Goal: Task Accomplishment & Management: Complete application form

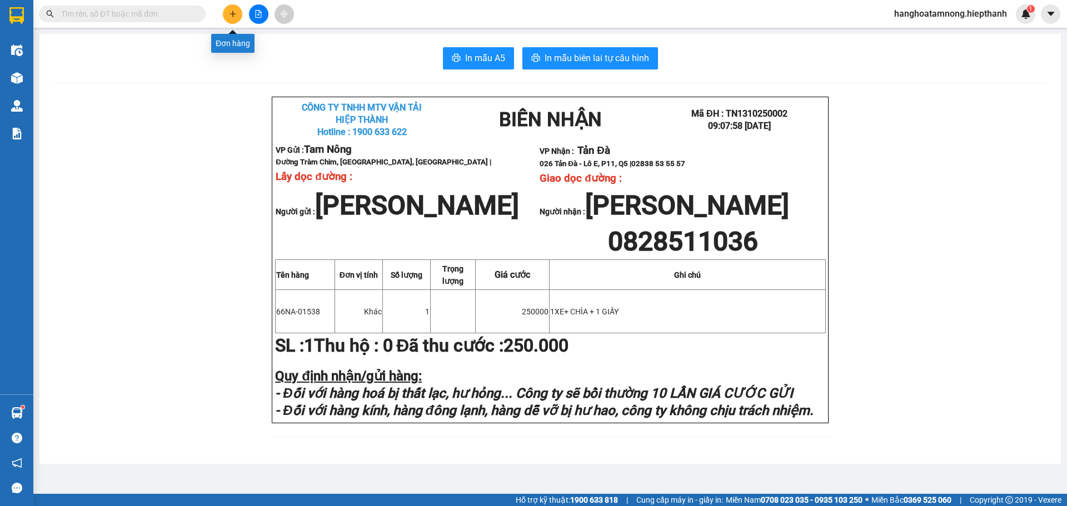
click at [232, 14] on icon "plus" at bounding box center [232, 13] width 6 height 1
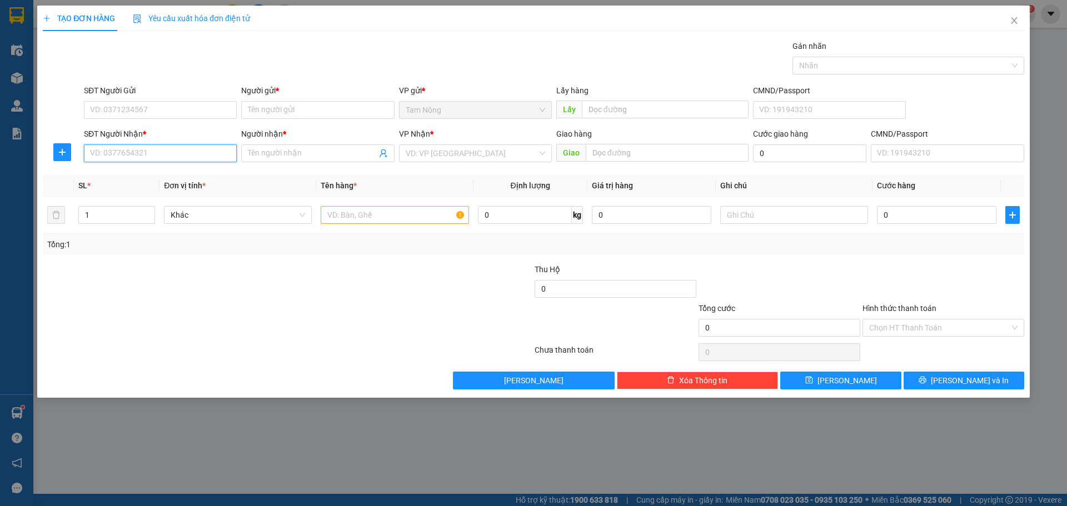
click at [219, 148] on input "SĐT Người Nhận *" at bounding box center [160, 153] width 153 height 18
type input "0969407427"
click at [139, 108] on input "SĐT Người Gửi" at bounding box center [160, 110] width 153 height 18
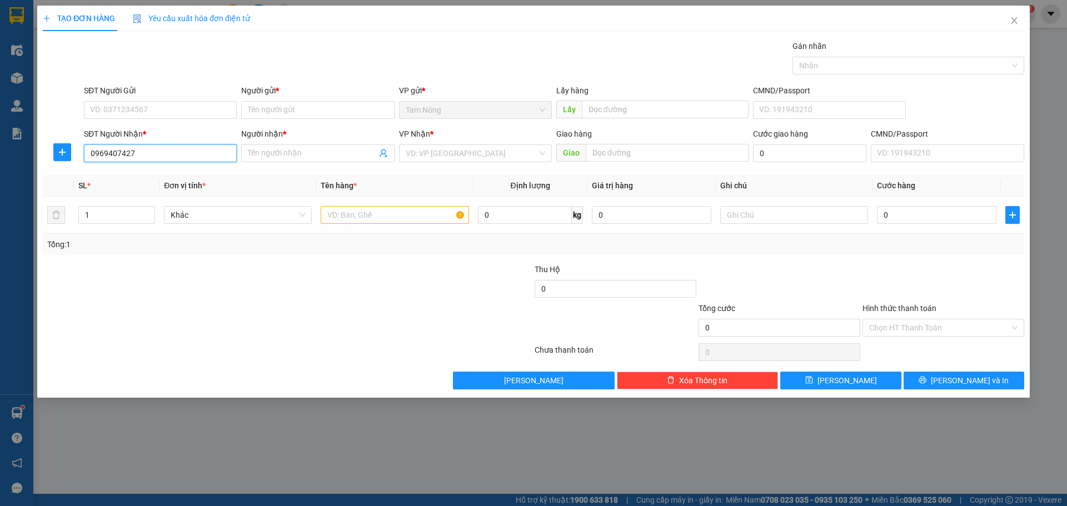
drag, startPoint x: 142, startPoint y: 153, endPoint x: 82, endPoint y: 155, distance: 60.6
click at [82, 155] on div "SĐT Người Nhận * 0969407427 0969407427" at bounding box center [160, 147] width 157 height 39
type input "0969407427"
click at [142, 155] on input "SĐT Người Nhận *" at bounding box center [160, 153] width 153 height 18
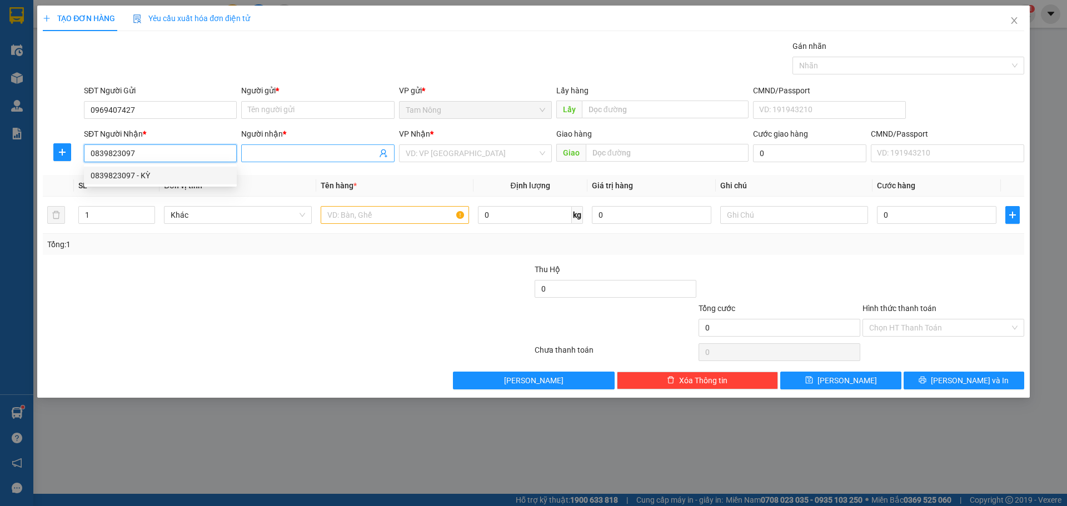
type input "0839823097"
click at [256, 154] on input "Người nhận *" at bounding box center [312, 153] width 128 height 12
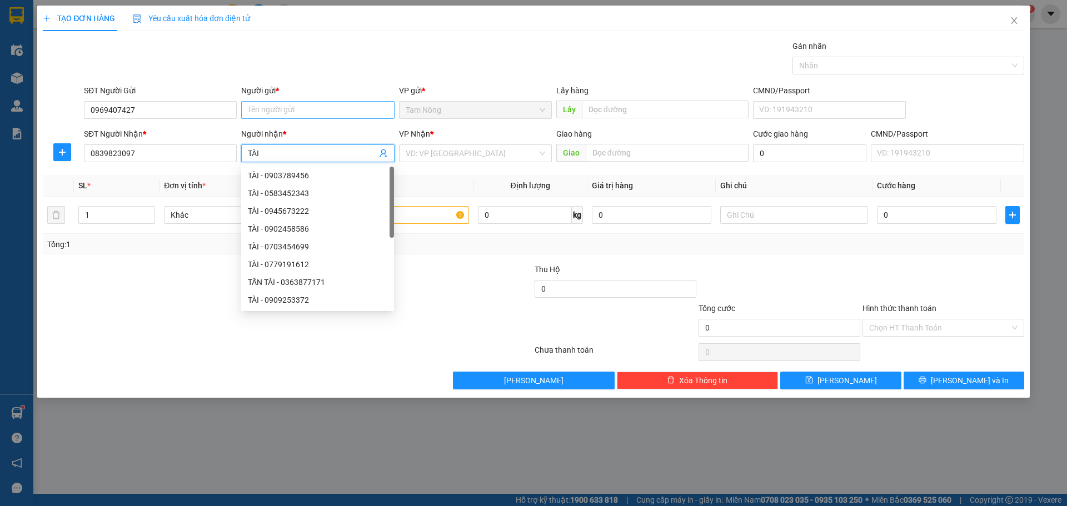
type input "TÀI"
click at [262, 110] on input "Người gửi *" at bounding box center [317, 110] width 153 height 18
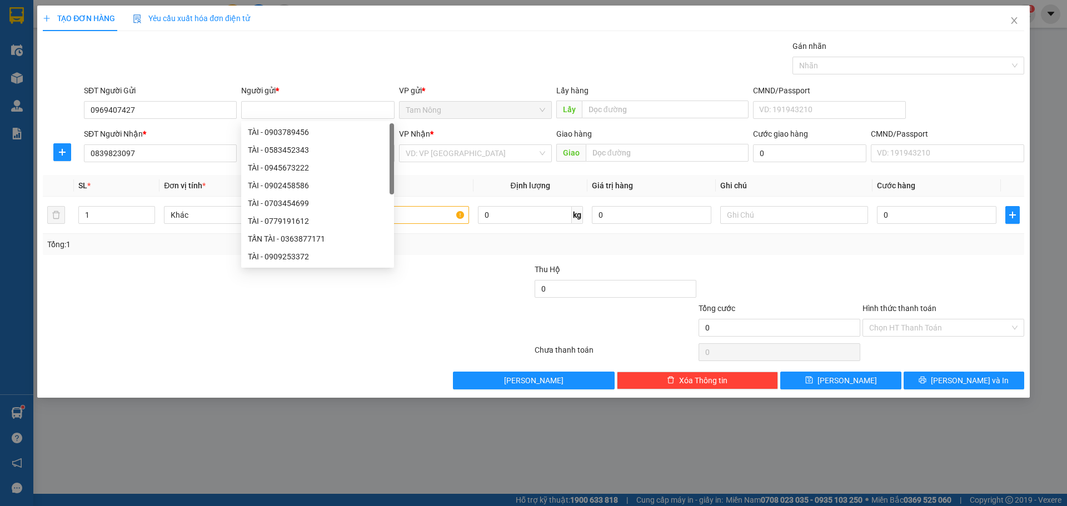
click at [463, 162] on div "VP Nhận * VD: VP [GEOGRAPHIC_DATA]" at bounding box center [475, 147] width 153 height 39
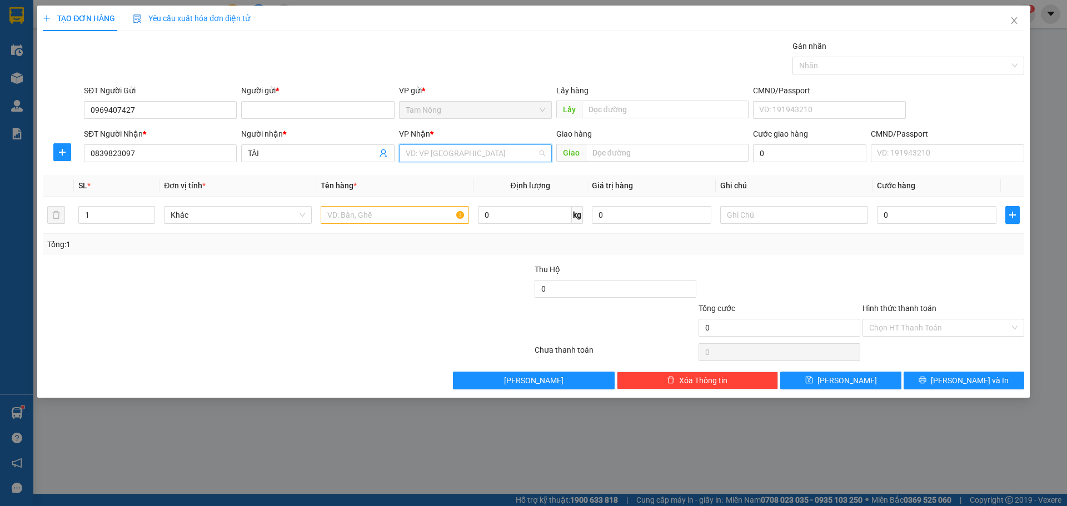
click at [458, 153] on input "search" at bounding box center [472, 153] width 132 height 17
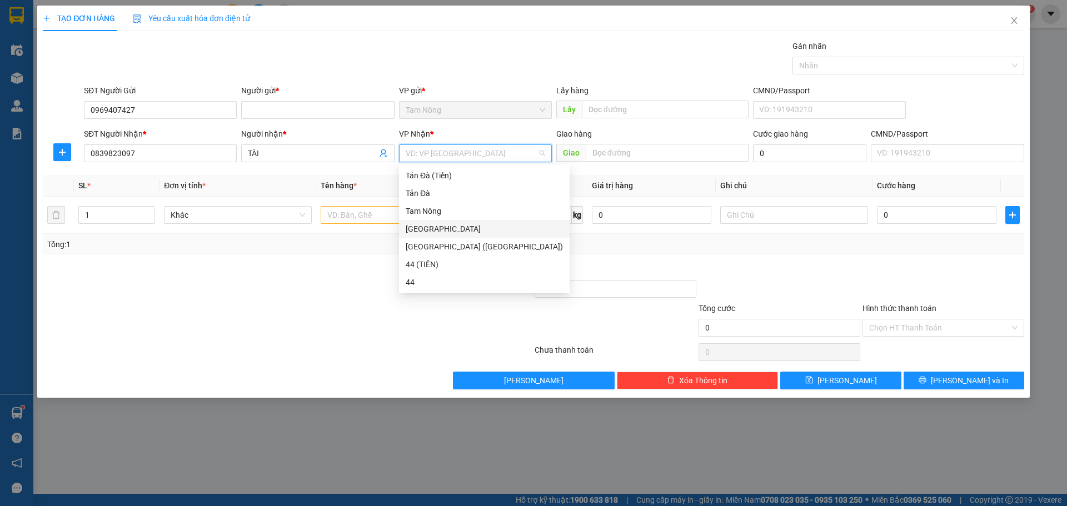
click at [424, 227] on div "[GEOGRAPHIC_DATA]" at bounding box center [484, 229] width 157 height 12
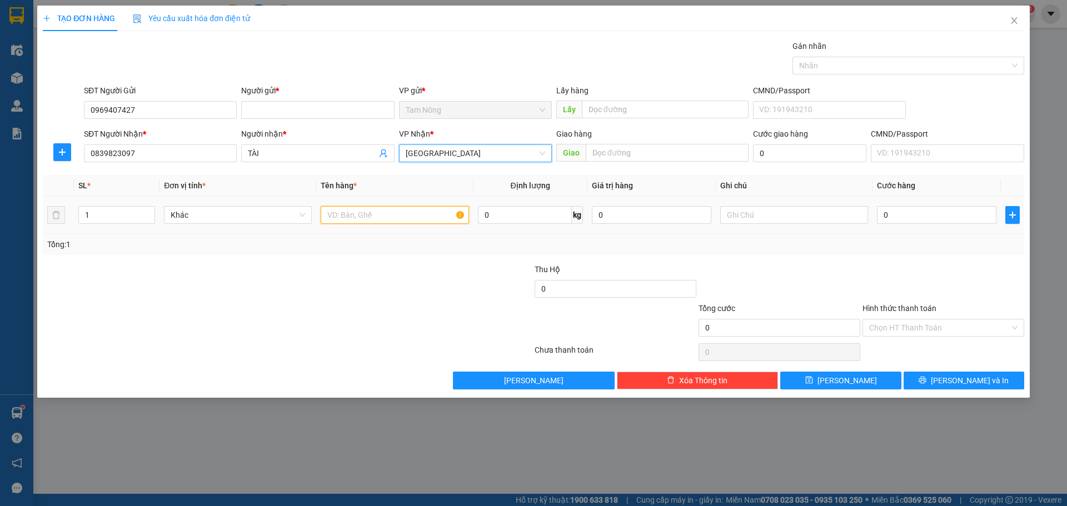
click at [369, 216] on input "text" at bounding box center [395, 215] width 148 height 18
type input "TMUS"
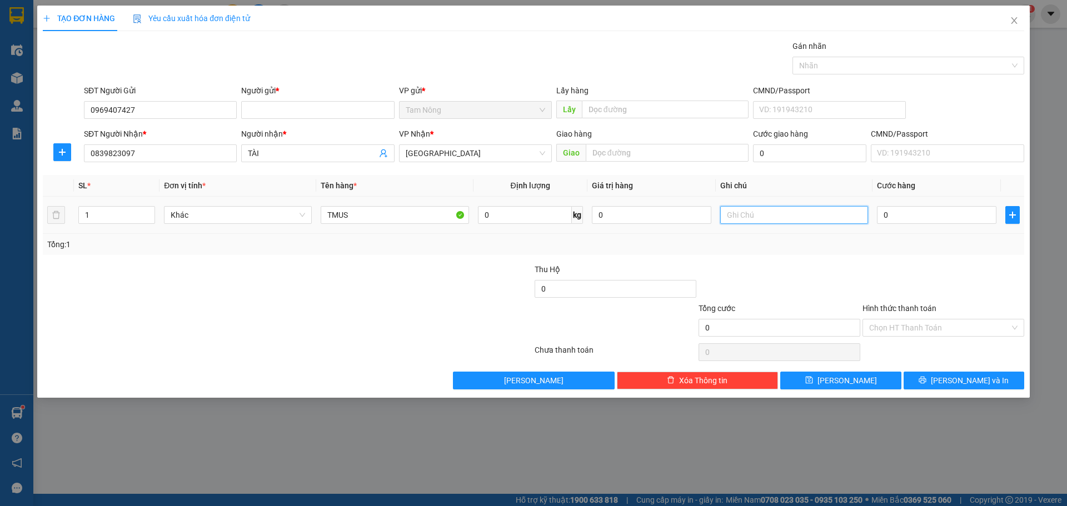
click at [793, 217] on input "text" at bounding box center [794, 215] width 148 height 18
drag, startPoint x: 746, startPoint y: 216, endPoint x: 723, endPoint y: 215, distance: 22.8
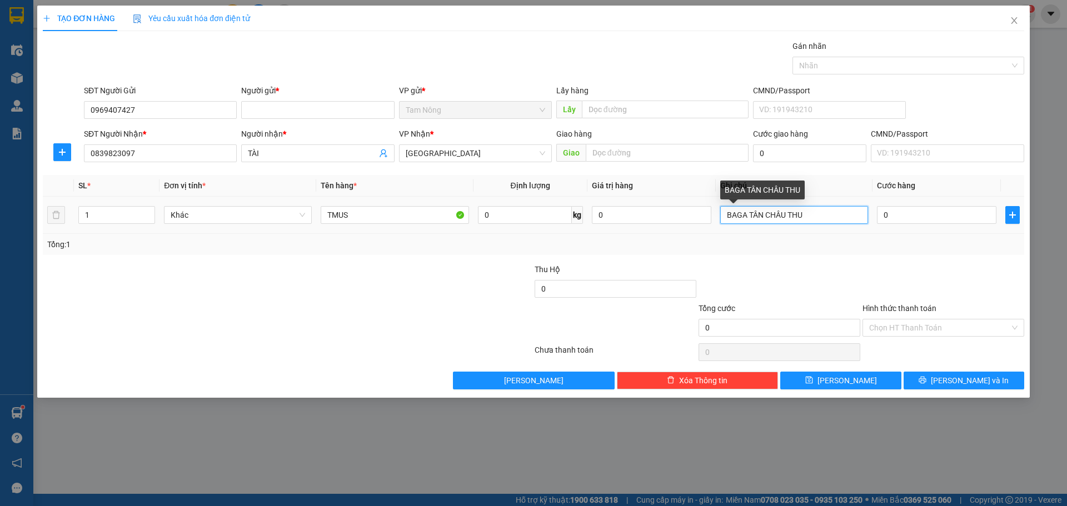
click at [723, 215] on input "BAGA TÂN CHÂU THU" at bounding box center [794, 215] width 148 height 18
click at [806, 216] on input "BAGA TÂN CHÂU THU" at bounding box center [794, 215] width 148 height 18
paste input "BAGA"
drag, startPoint x: 748, startPoint y: 216, endPoint x: 724, endPoint y: 216, distance: 23.9
click at [724, 216] on input "BAGA TÂN CHÂU THU BAGA" at bounding box center [794, 215] width 148 height 18
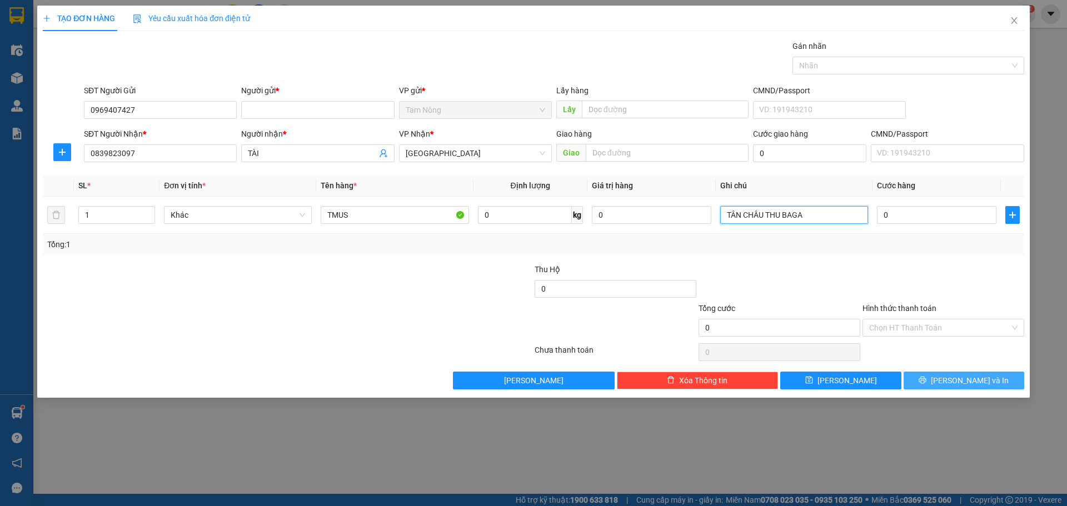
type input "TÂN CHÂU THU BAGA"
click at [953, 377] on button "[PERSON_NAME] và In" at bounding box center [963, 381] width 121 height 18
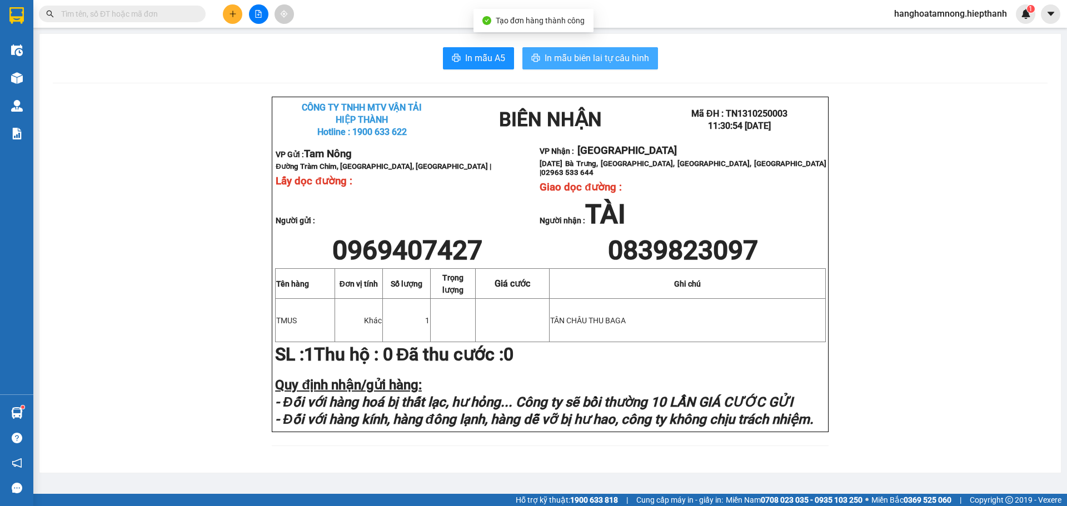
click at [554, 65] on span "In mẫu biên lai tự cấu hình" at bounding box center [596, 58] width 104 height 14
